Goal: Download file/media

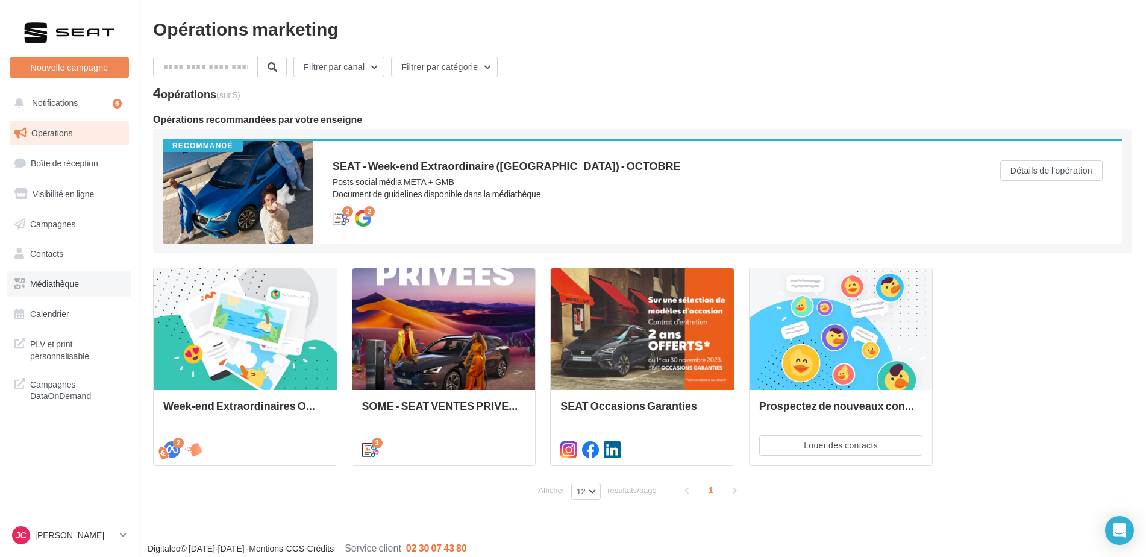
click at [49, 282] on span "Médiathèque" at bounding box center [54, 283] width 49 height 10
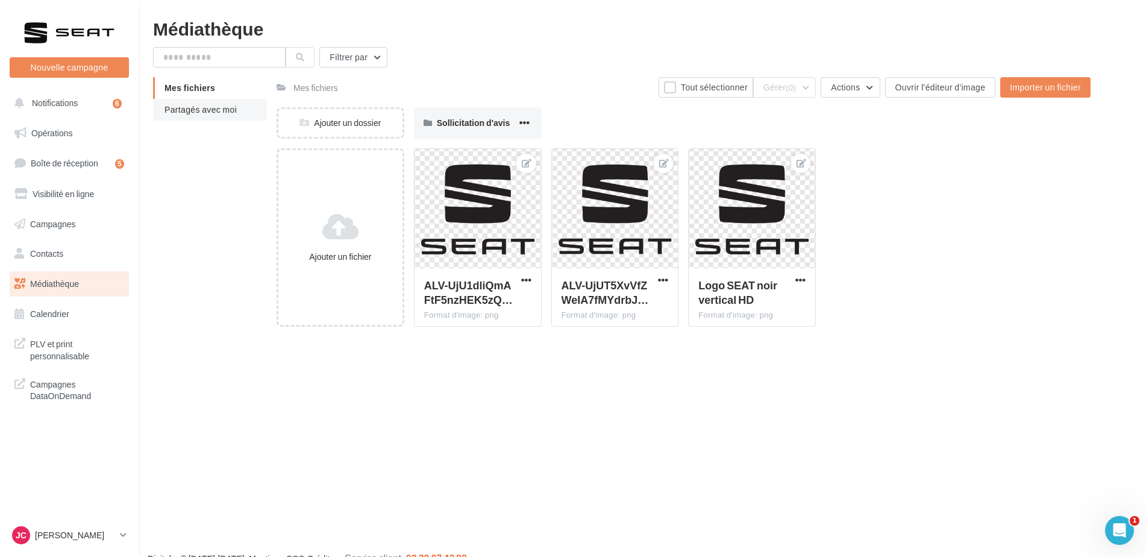
click at [198, 113] on span "Partagés avec moi" at bounding box center [200, 109] width 72 height 10
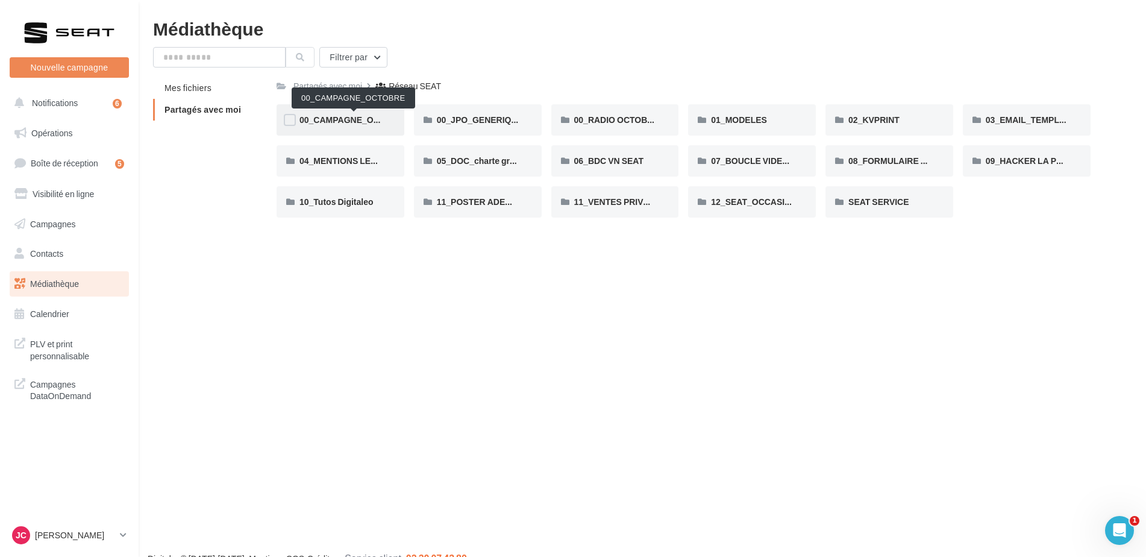
click at [345, 123] on span "00_CAMPAGNE_OCTOBRE" at bounding box center [354, 119] width 110 height 10
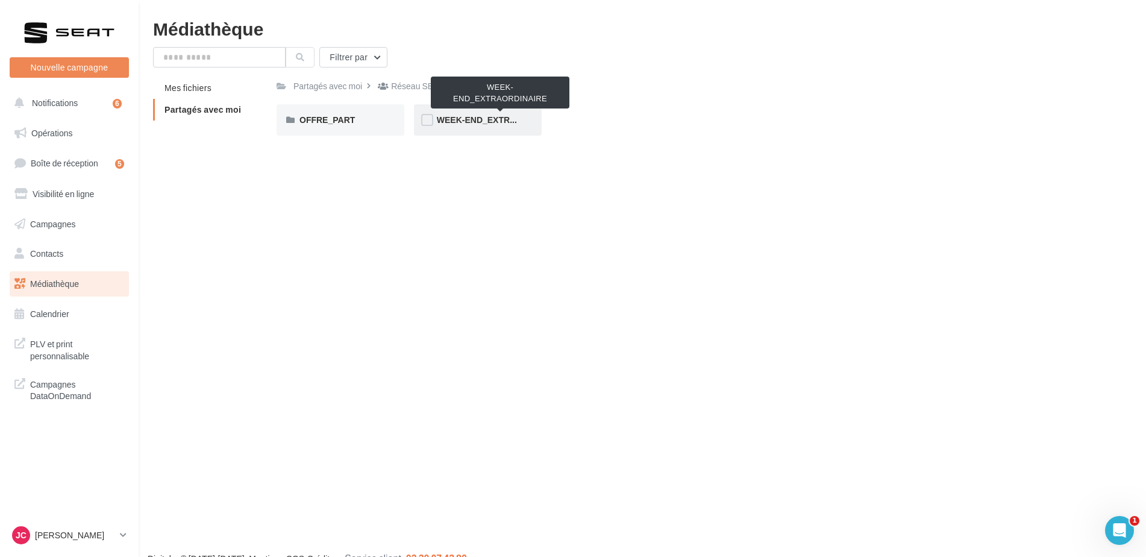
drag, startPoint x: 485, startPoint y: 120, endPoint x: 457, endPoint y: 120, distance: 28.3
click at [457, 120] on span "WEEK-END_EXTRAORDINAIRE" at bounding box center [500, 119] width 126 height 10
click at [289, 116] on label at bounding box center [290, 120] width 12 height 12
click at [289, 117] on icon at bounding box center [290, 120] width 8 height 8
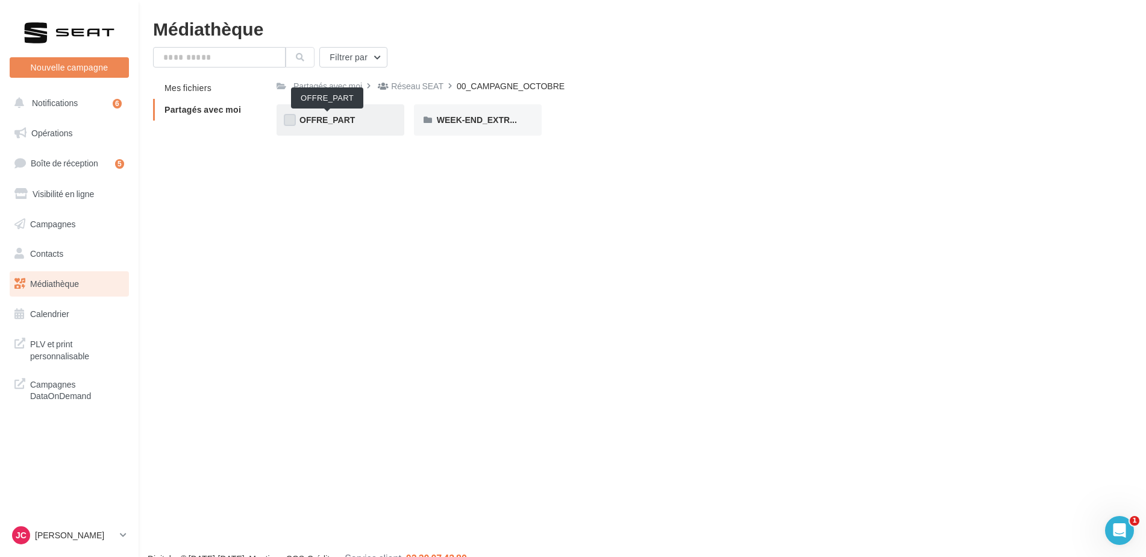
click at [306, 120] on span "OFFRE_PART" at bounding box center [326, 119] width 55 height 10
click at [320, 115] on span "ARONA" at bounding box center [314, 119] width 31 height 10
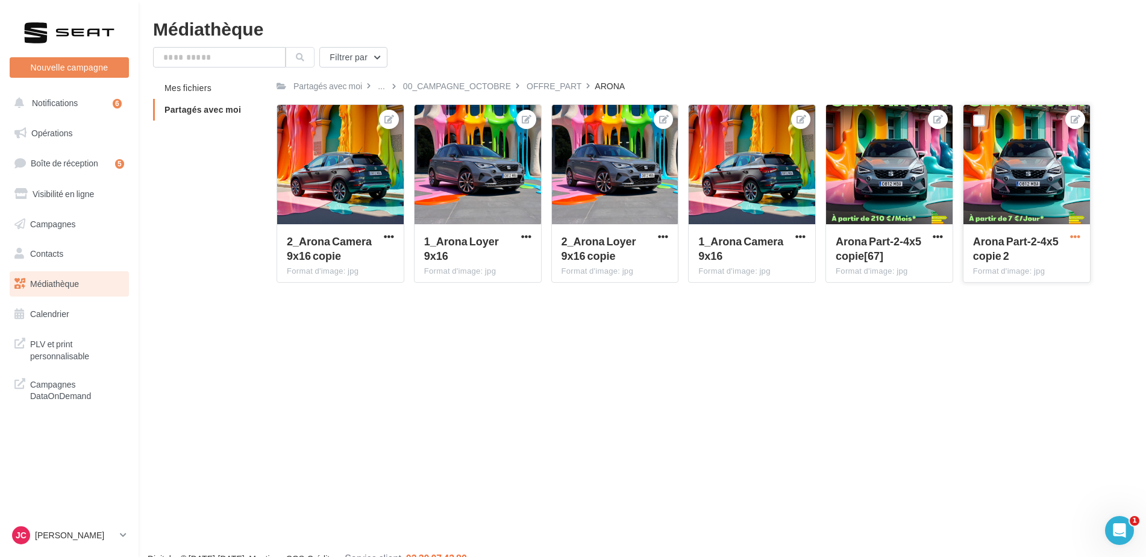
click at [1078, 238] on span "button" at bounding box center [1075, 236] width 10 height 10
click at [991, 282] on button "Télécharger" at bounding box center [1019, 291] width 123 height 31
click at [791, 317] on div "Nouvelle campagne Nouvelle campagne Notifications 6 Opérations Boîte de récepti…" at bounding box center [573, 297] width 1146 height 557
click at [552, 87] on div "OFFRE_PART" at bounding box center [553, 86] width 55 height 12
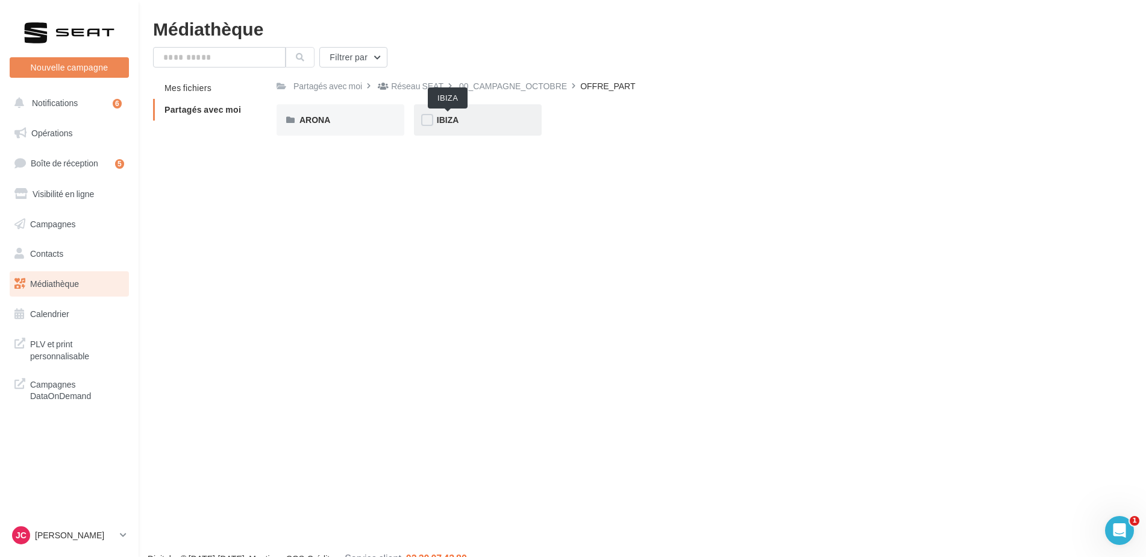
click at [446, 122] on span "IBIZA" at bounding box center [448, 119] width 22 height 10
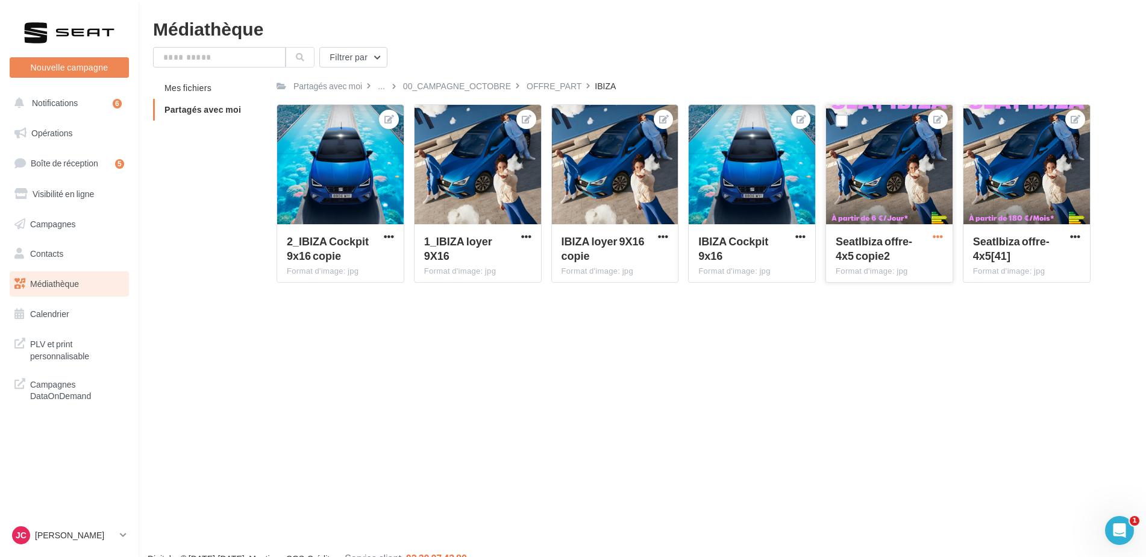
click at [937, 237] on span "button" at bounding box center [937, 236] width 10 height 10
click at [860, 290] on button "Télécharger" at bounding box center [883, 291] width 123 height 31
click at [704, 317] on div "Nouvelle campagne Nouvelle campagne Notifications 6 Opérations Boîte de récepti…" at bounding box center [573, 297] width 1146 height 557
click at [120, 546] on div "JC Julie CAILBAUT SEAT-ANGOULINS" at bounding box center [69, 534] width 119 height 23
click at [116, 526] on link "JC Julie CAILBAUT SEAT-ANGOULINS" at bounding box center [69, 534] width 119 height 23
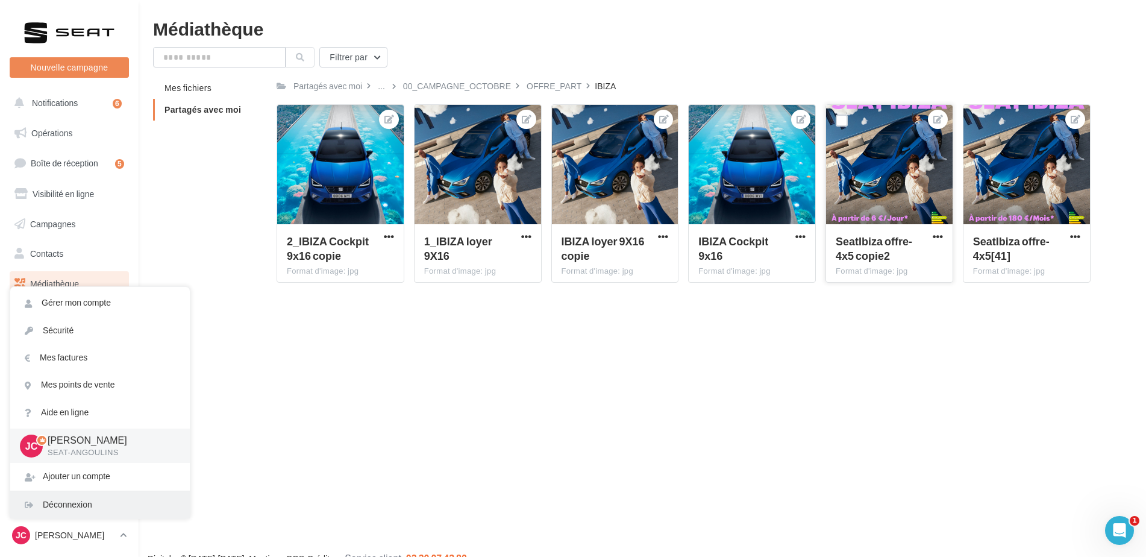
click at [71, 507] on div "Déconnexion" at bounding box center [100, 504] width 180 height 27
